Goal: Task Accomplishment & Management: Manage account settings

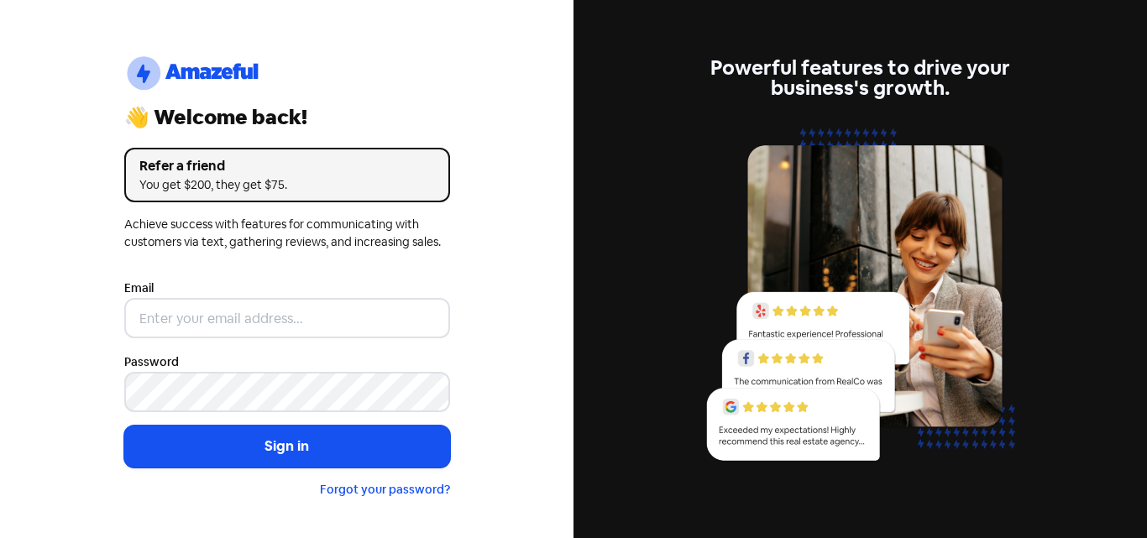
click at [359, 317] on input "email" at bounding box center [287, 318] width 326 height 40
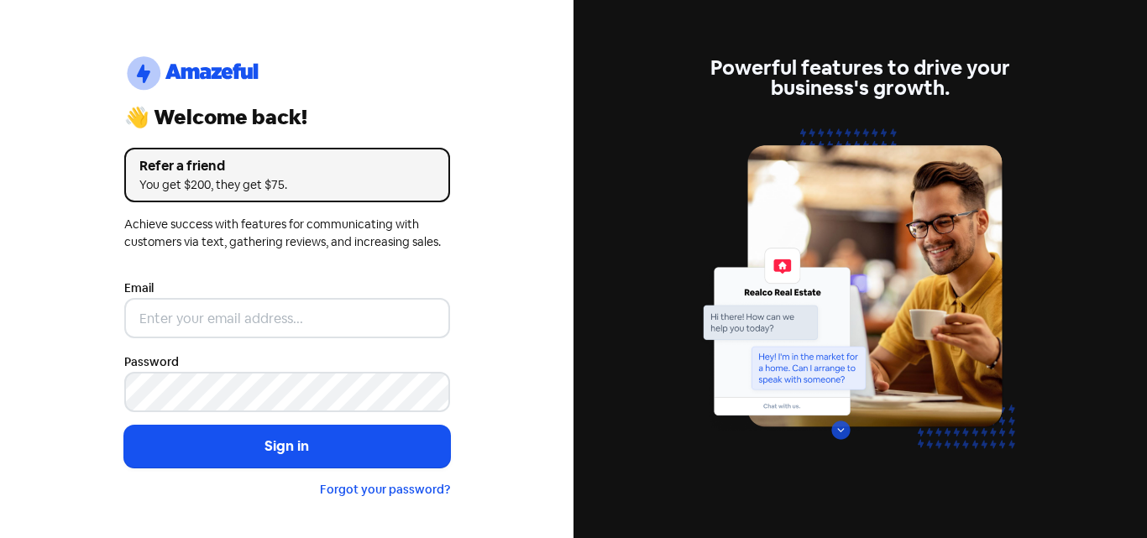
click at [450, 359] on div "logo-amazeful_Logo 👋 Welcome back! Refer a friend You get $200, they get $75. A…" at bounding box center [287, 276] width 353 height 552
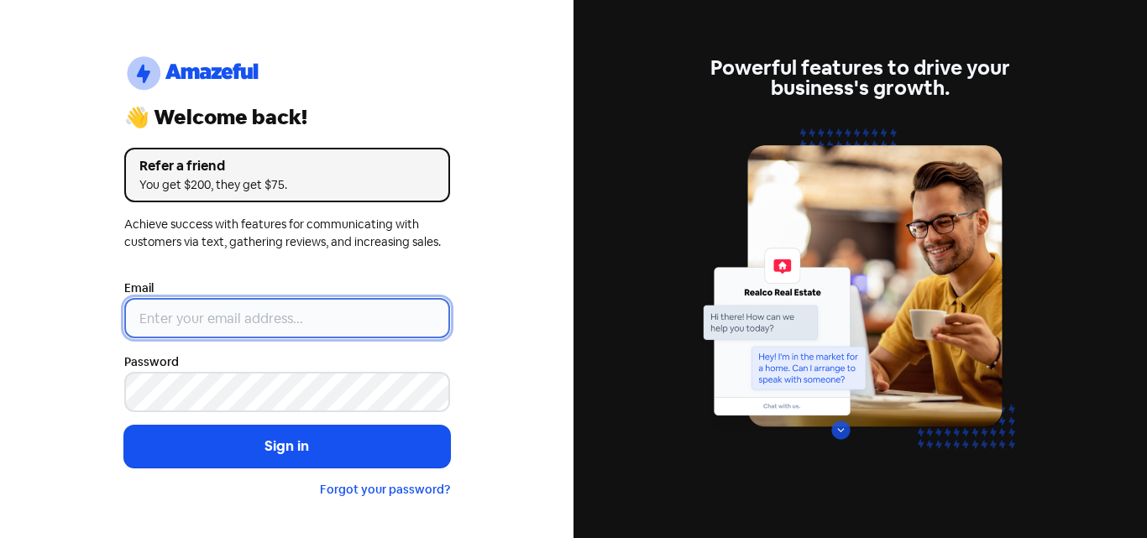
click at [312, 331] on input "email" at bounding box center [287, 318] width 326 height 40
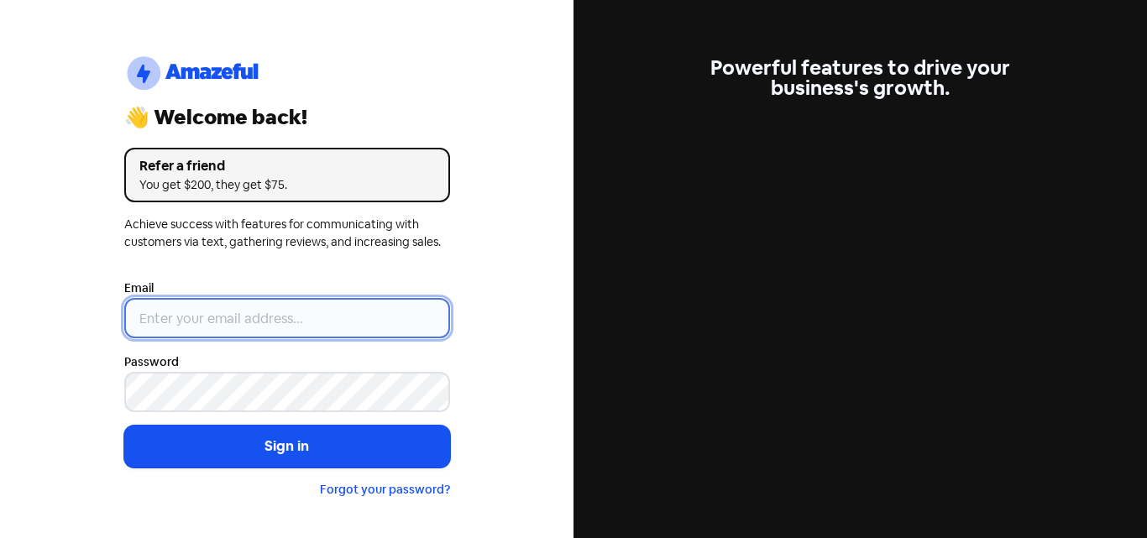
type input "[EMAIL_ADDRESS][DOMAIN_NAME]"
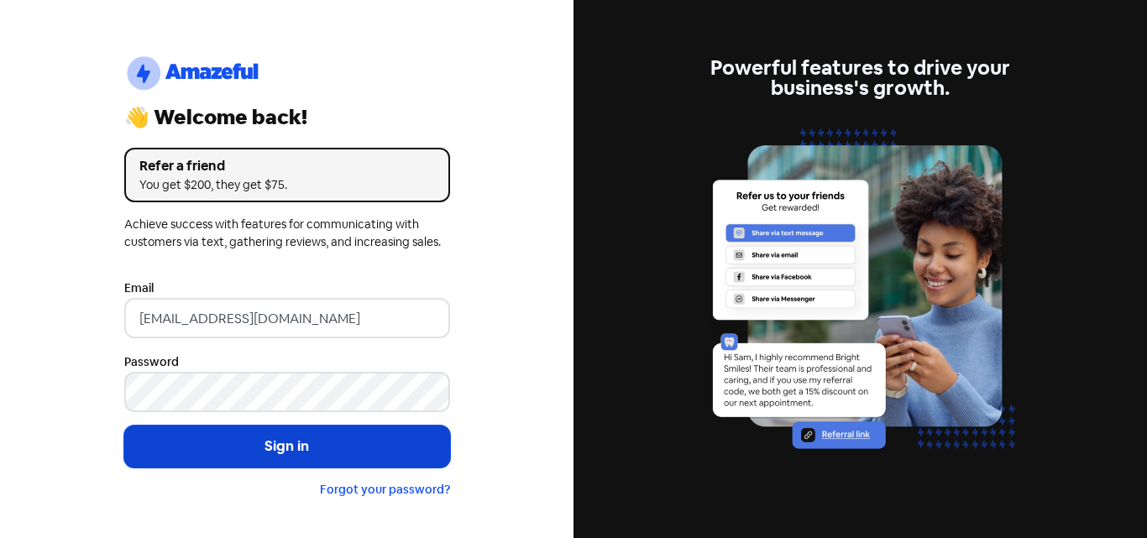
click at [382, 463] on button "Sign in" at bounding box center [287, 447] width 326 height 42
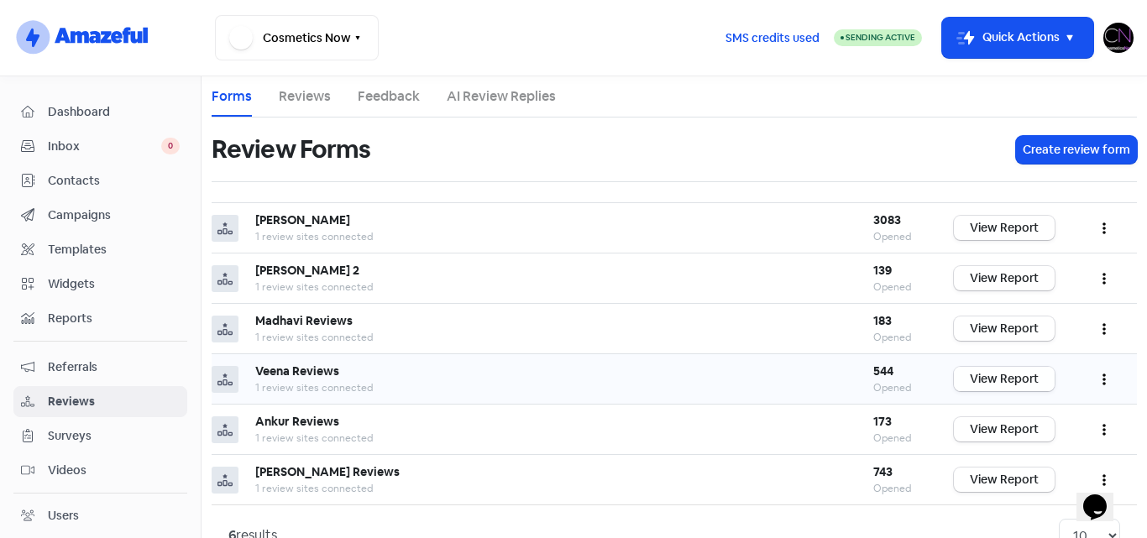
click at [998, 380] on link "View Report" at bounding box center [1004, 379] width 101 height 24
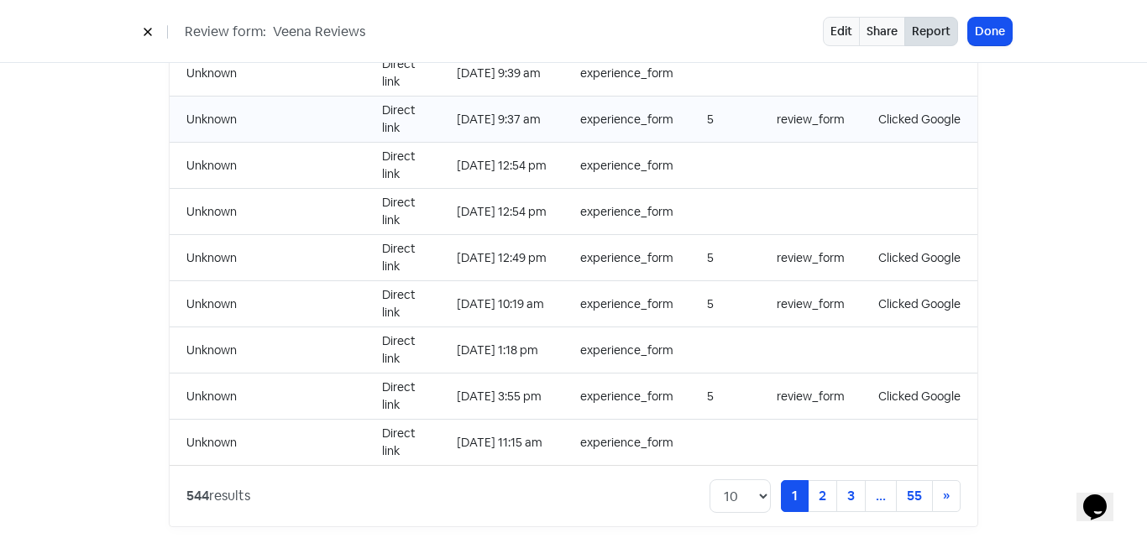
scroll to position [1816, 0]
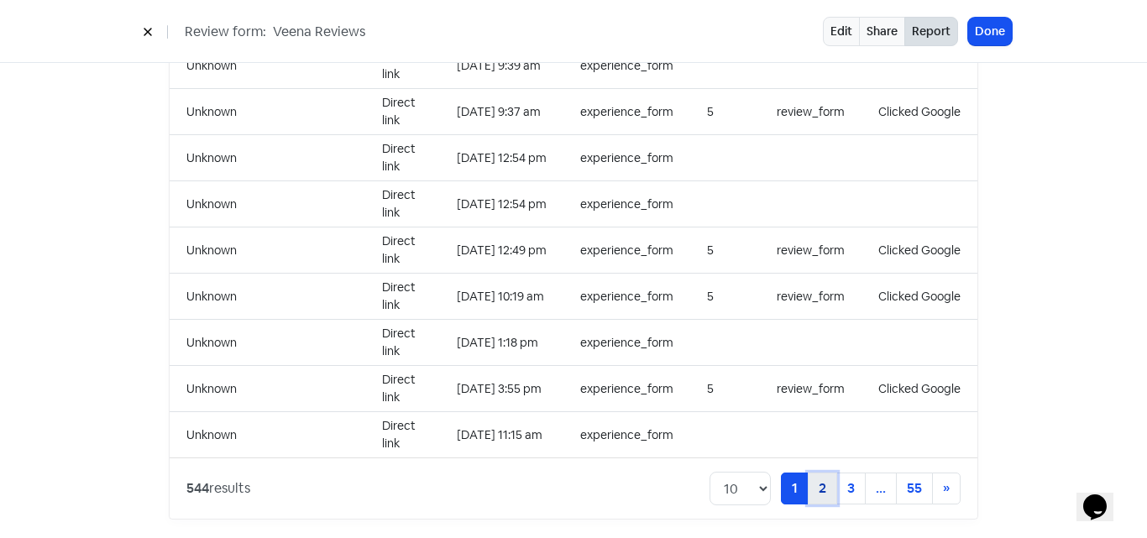
click at [824, 480] on link "2" at bounding box center [822, 489] width 29 height 32
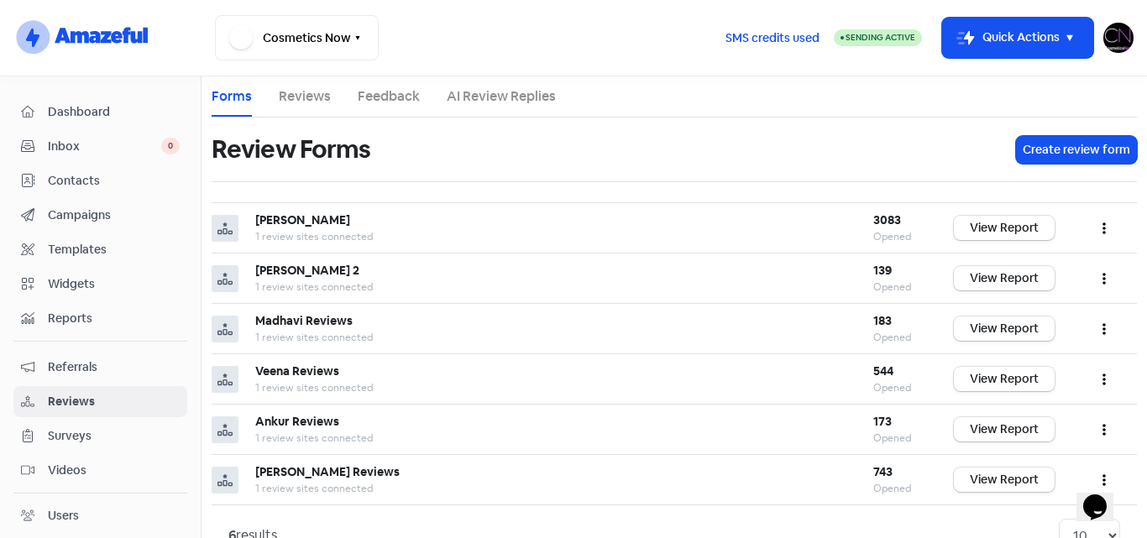
click at [1120, 45] on img at bounding box center [1118, 38] width 30 height 30
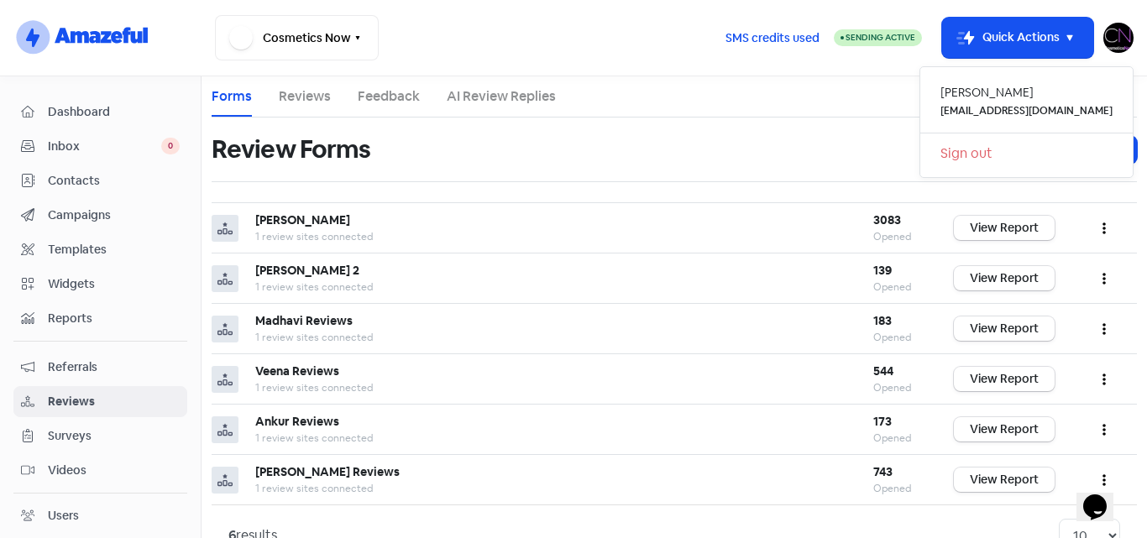
click at [1011, 155] on link "Sign out" at bounding box center [1026, 153] width 212 height 27
